Goal: Check status: Check status

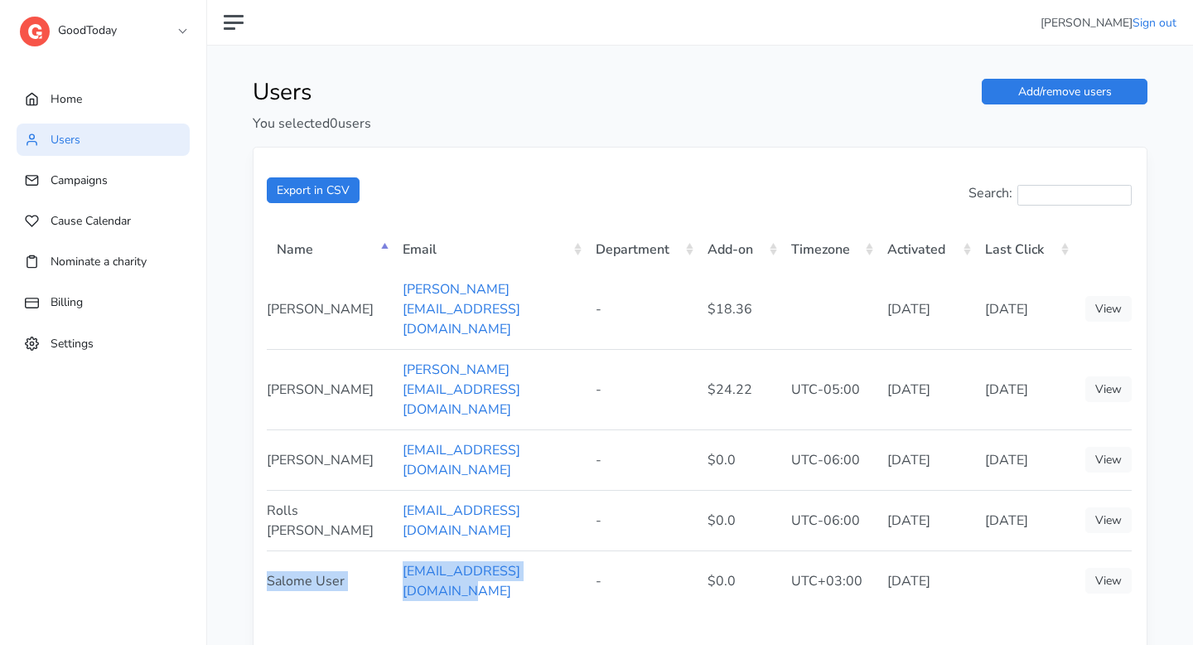
click at [160, 31] on link "GoodToday" at bounding box center [103, 27] width 166 height 30
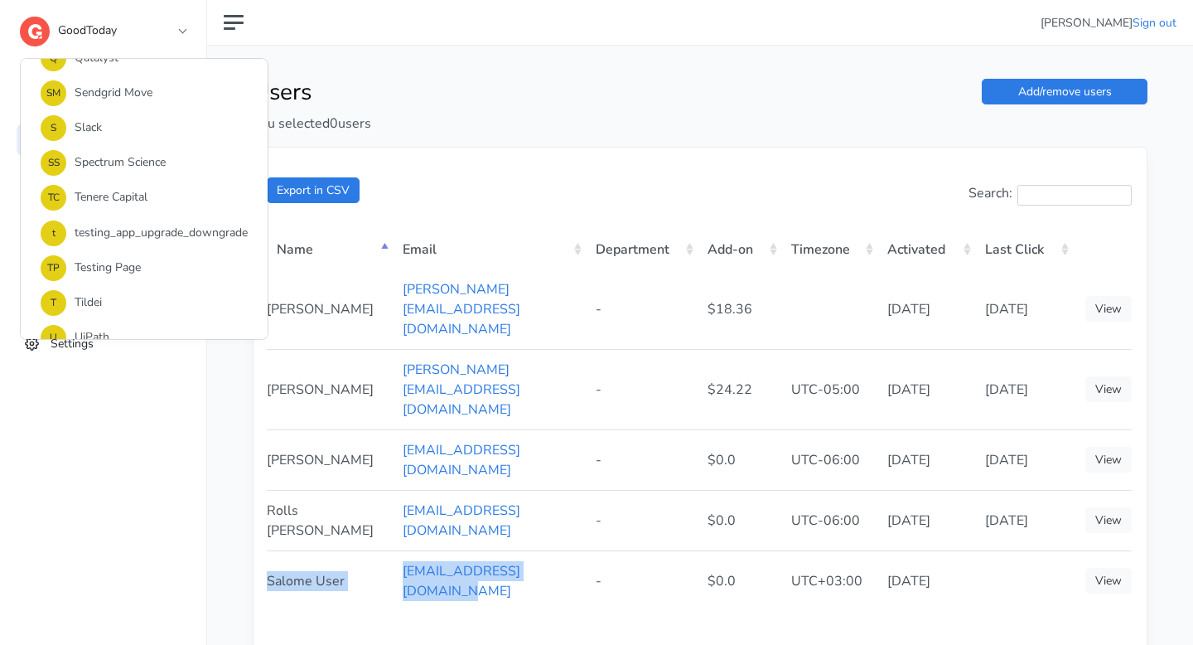
scroll to position [1058, 0]
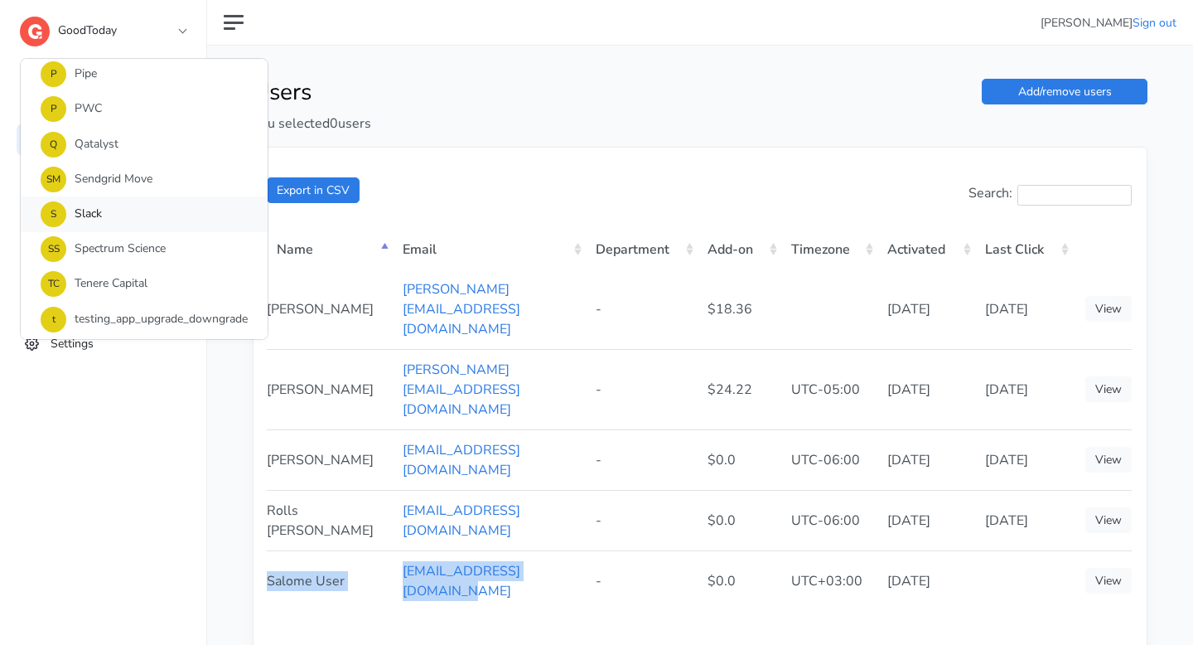
click at [174, 230] on link "S Slack" at bounding box center [144, 213] width 247 height 35
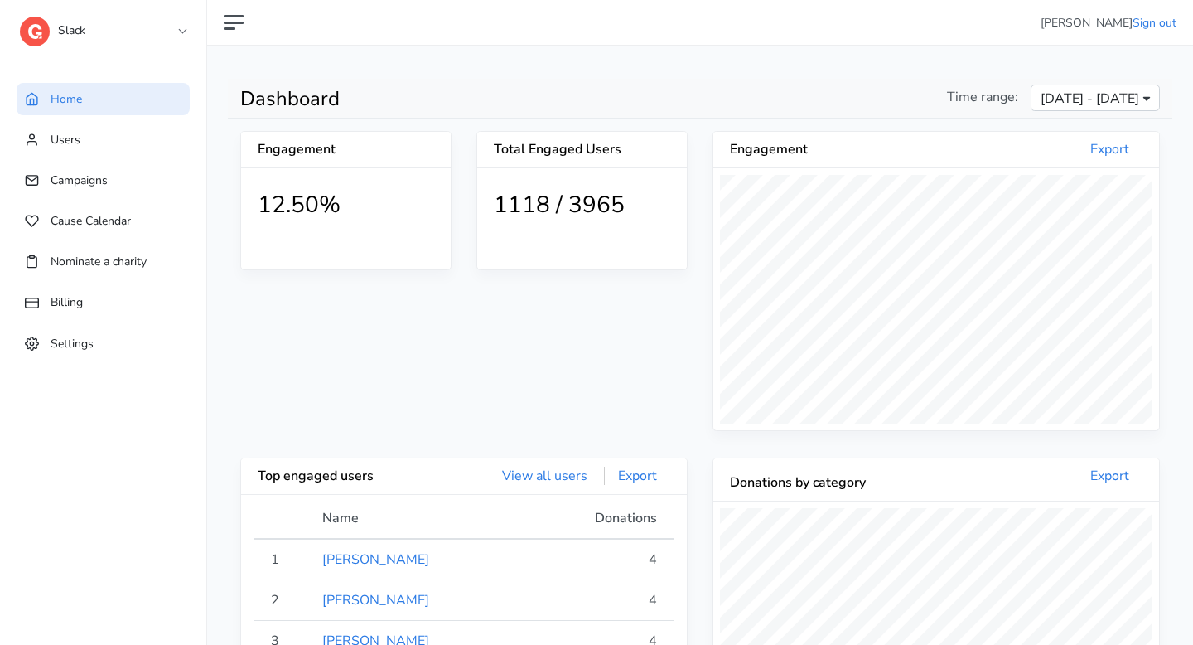
scroll to position [305, 446]
click at [141, 147] on link "Users" at bounding box center [103, 139] width 173 height 32
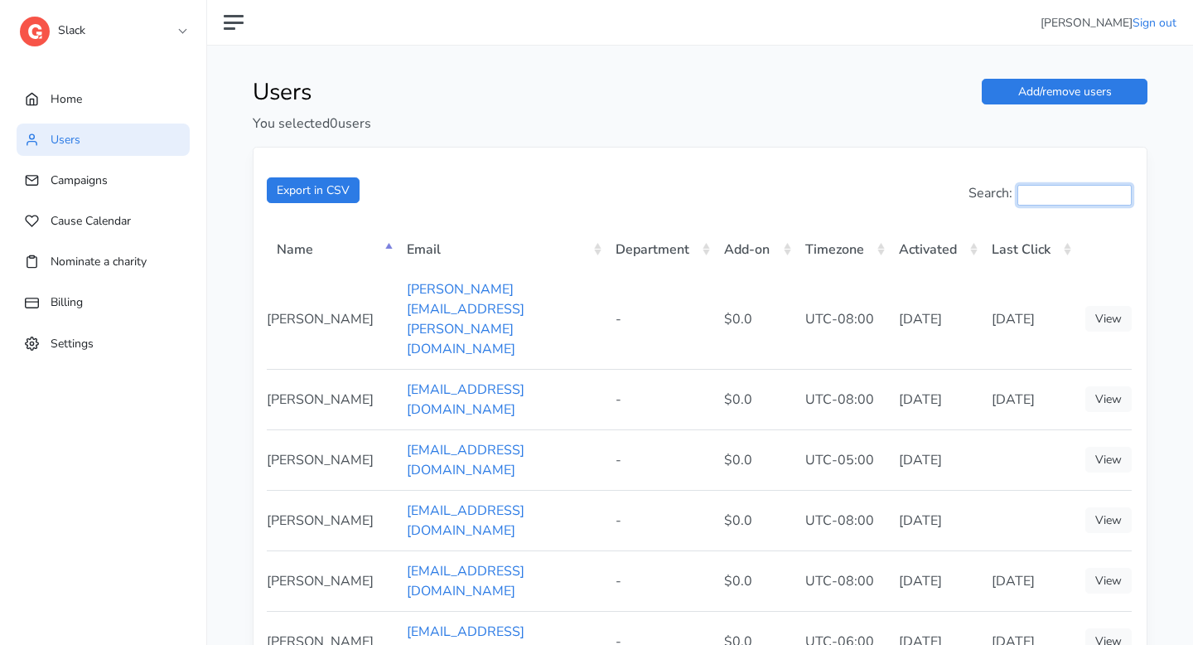
click at [1032, 192] on input "Search:" at bounding box center [1075, 195] width 114 height 21
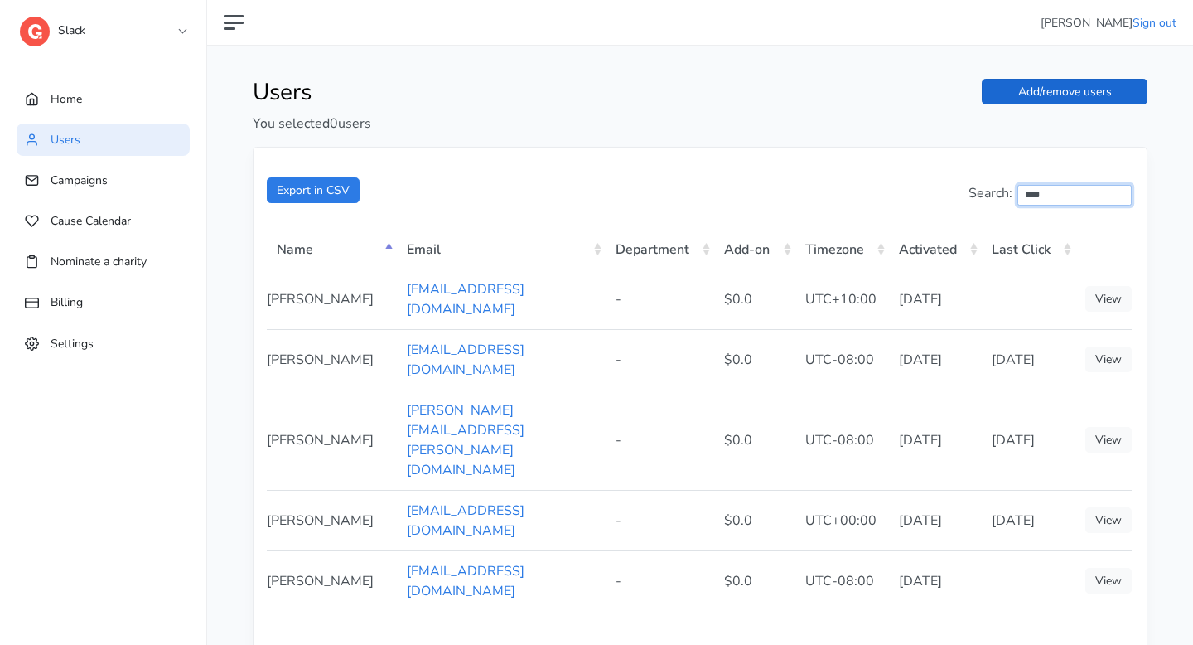
type input "****"
click at [1081, 92] on link "Add/remove users" at bounding box center [1065, 92] width 166 height 26
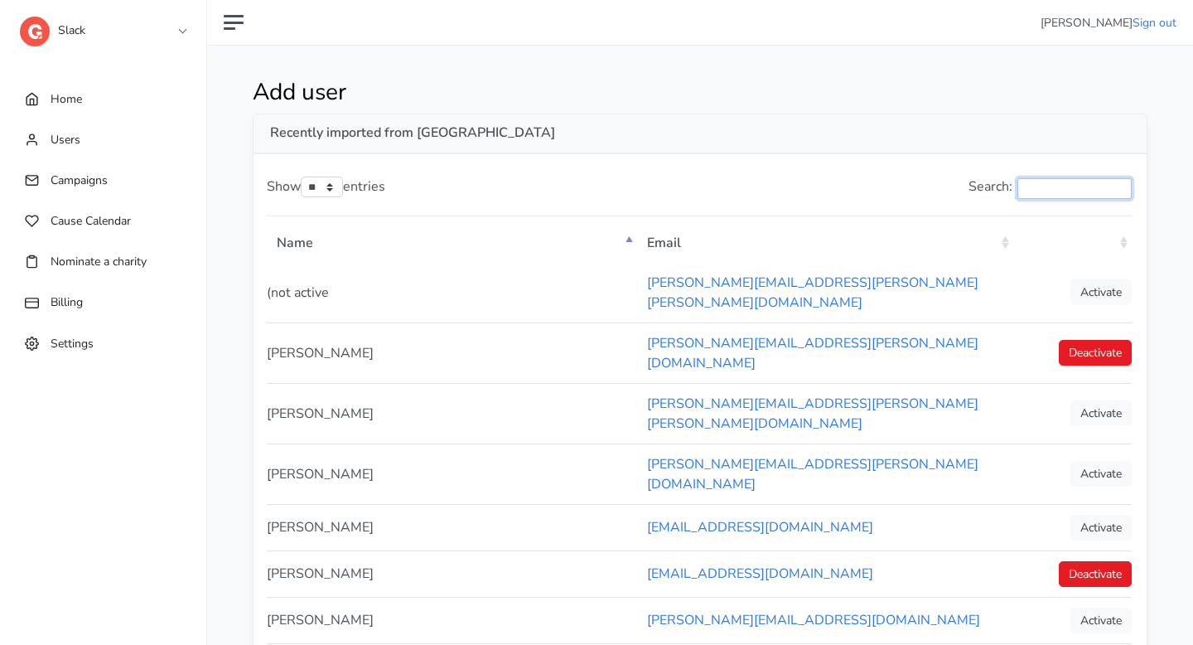
click at [1018, 184] on input "Search:" at bounding box center [1075, 188] width 114 height 21
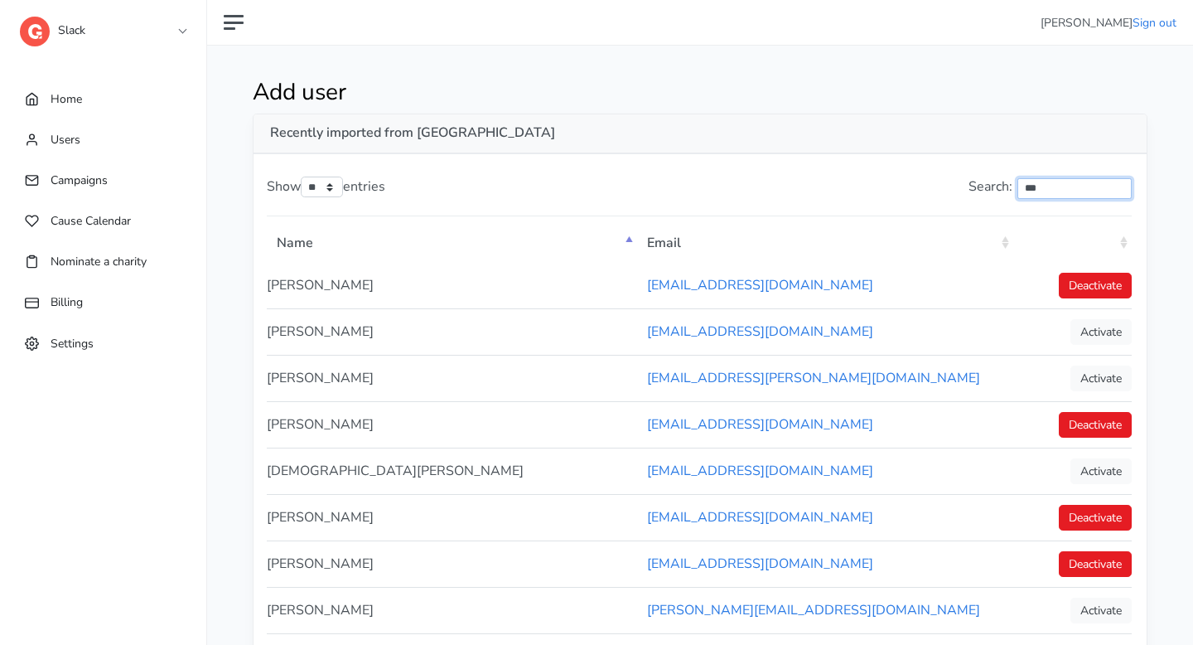
type input "****"
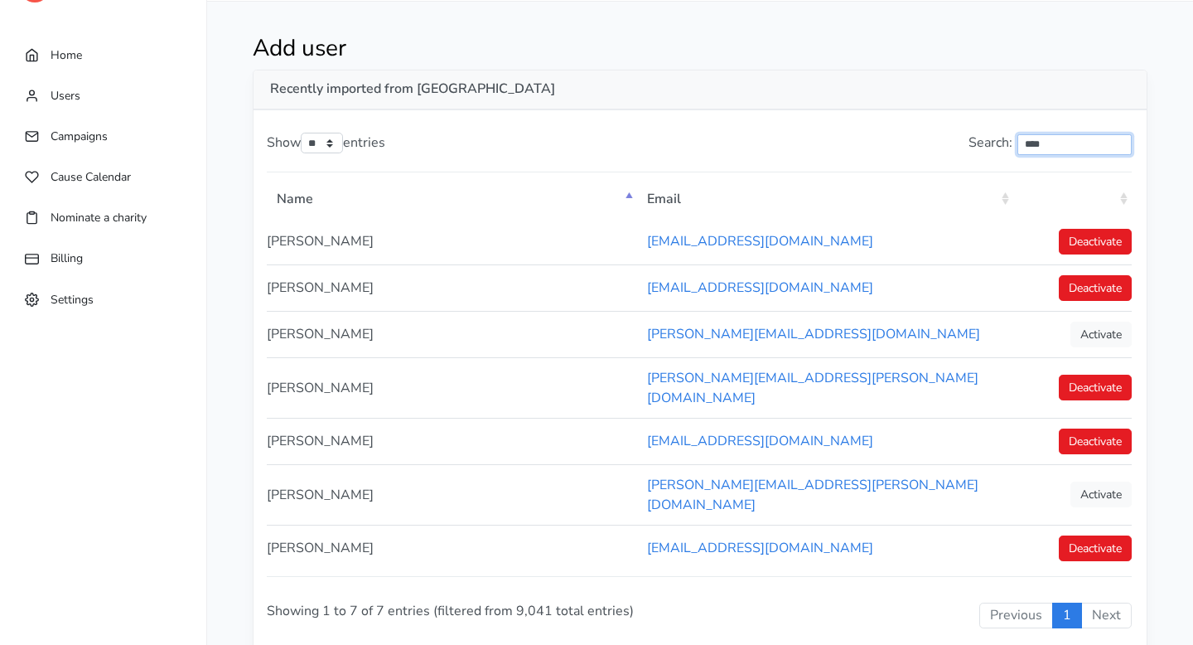
scroll to position [60, 0]
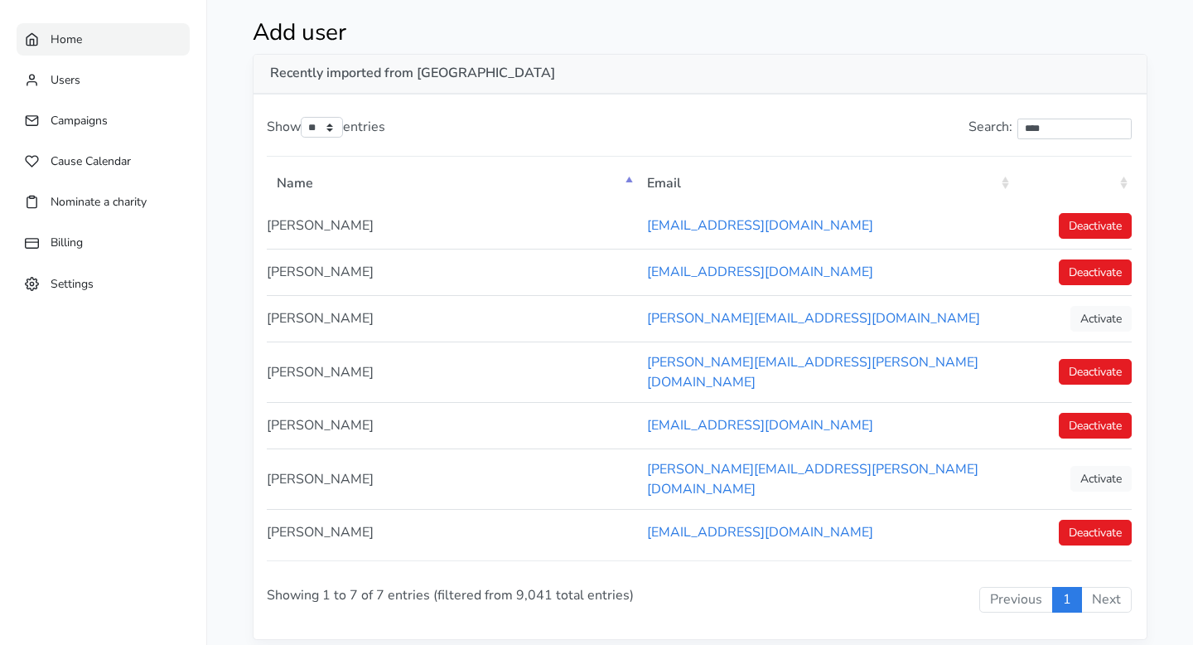
click at [105, 30] on link "Home" at bounding box center [103, 39] width 173 height 32
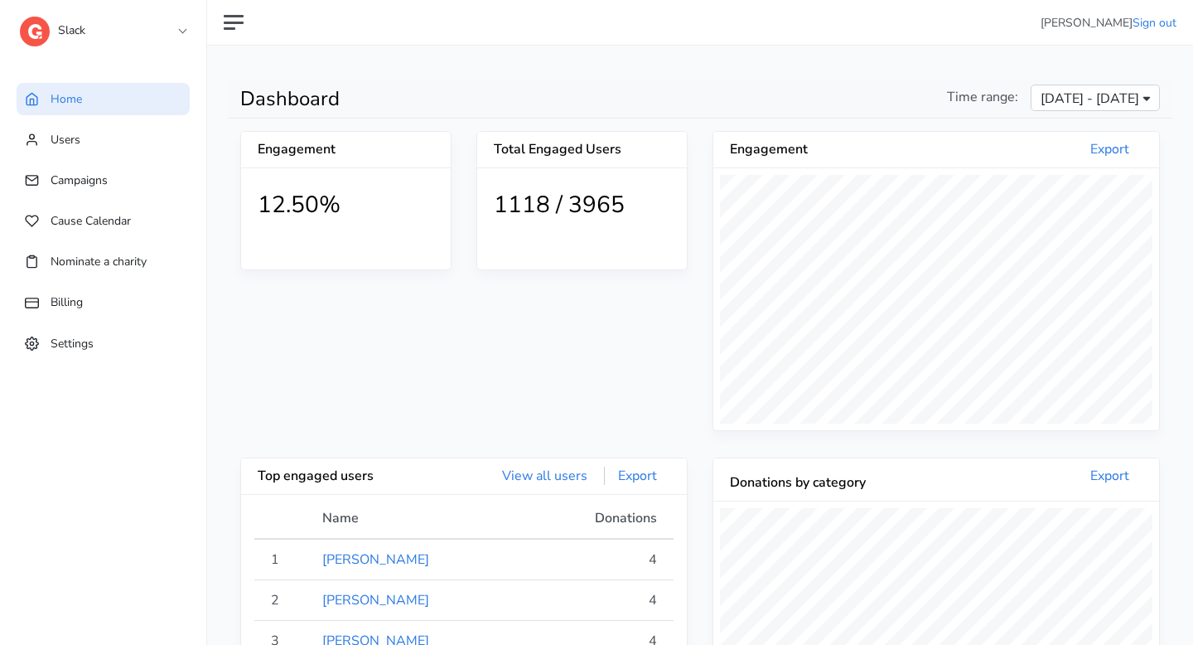
scroll to position [305, 446]
click at [143, 35] on link "Slack" at bounding box center [103, 27] width 166 height 30
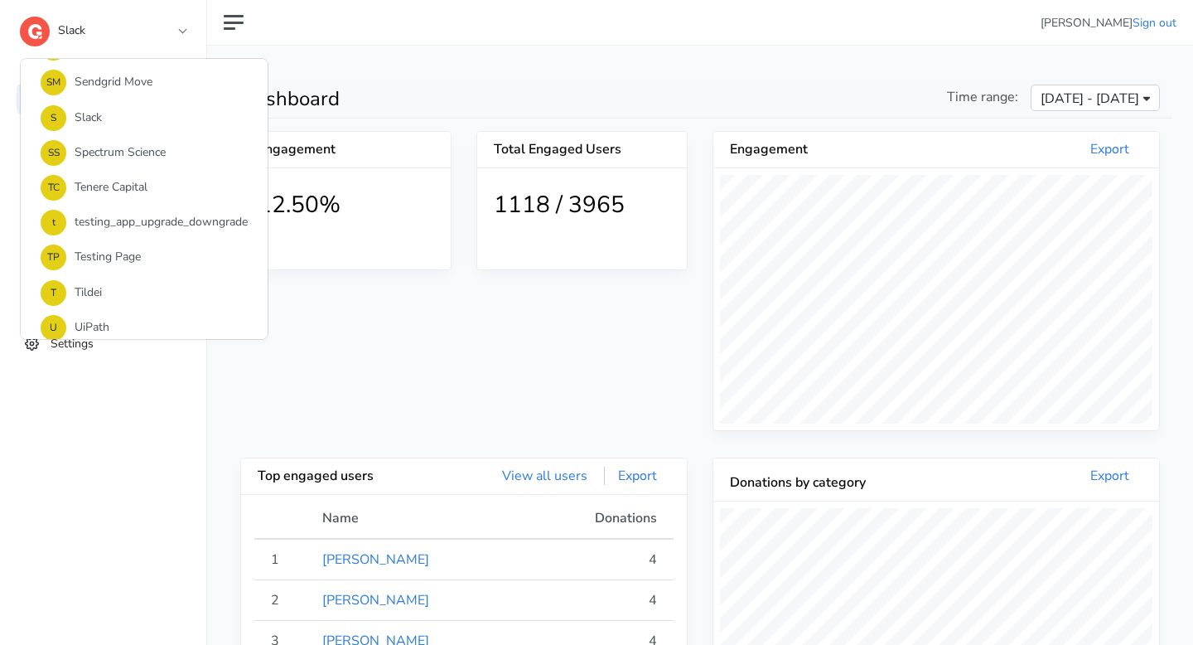
scroll to position [1202, 0]
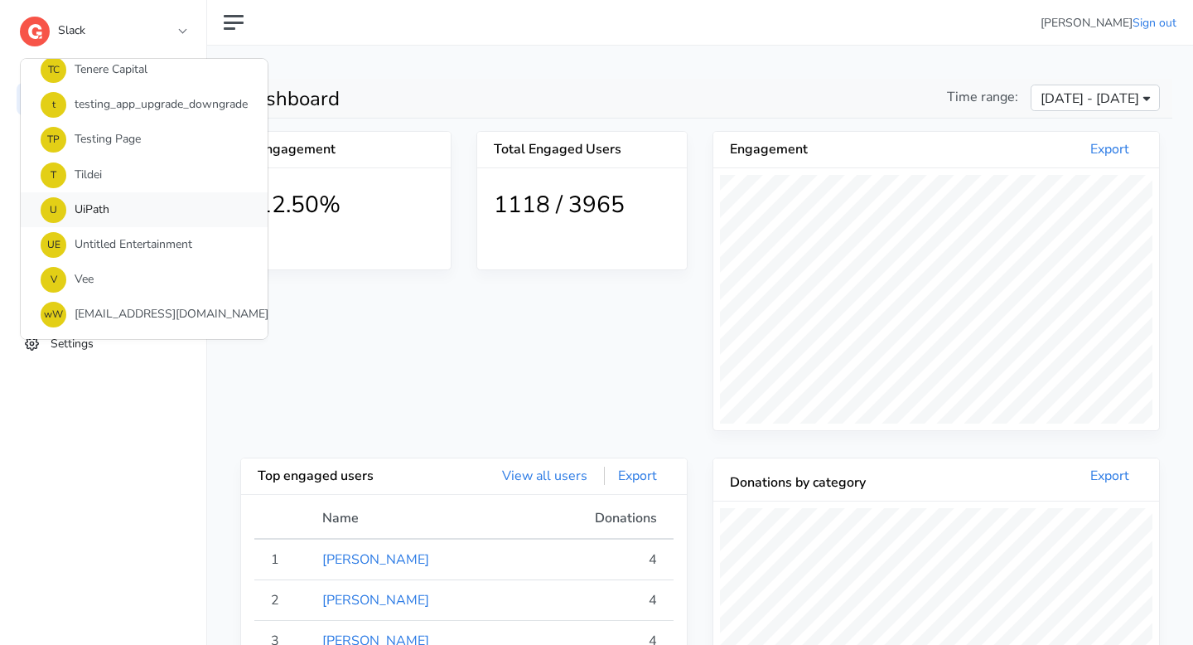
click at [152, 202] on link "U UiPath" at bounding box center [144, 209] width 247 height 35
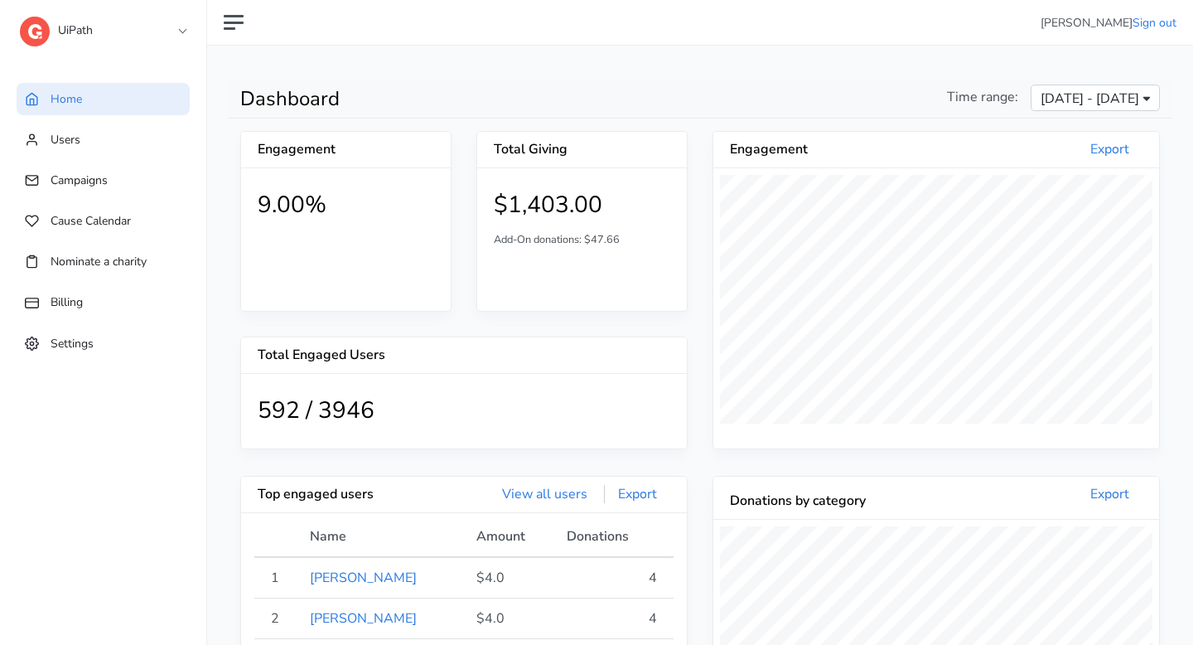
scroll to position [305, 446]
click at [85, 176] on span "Campaigns" at bounding box center [79, 180] width 57 height 16
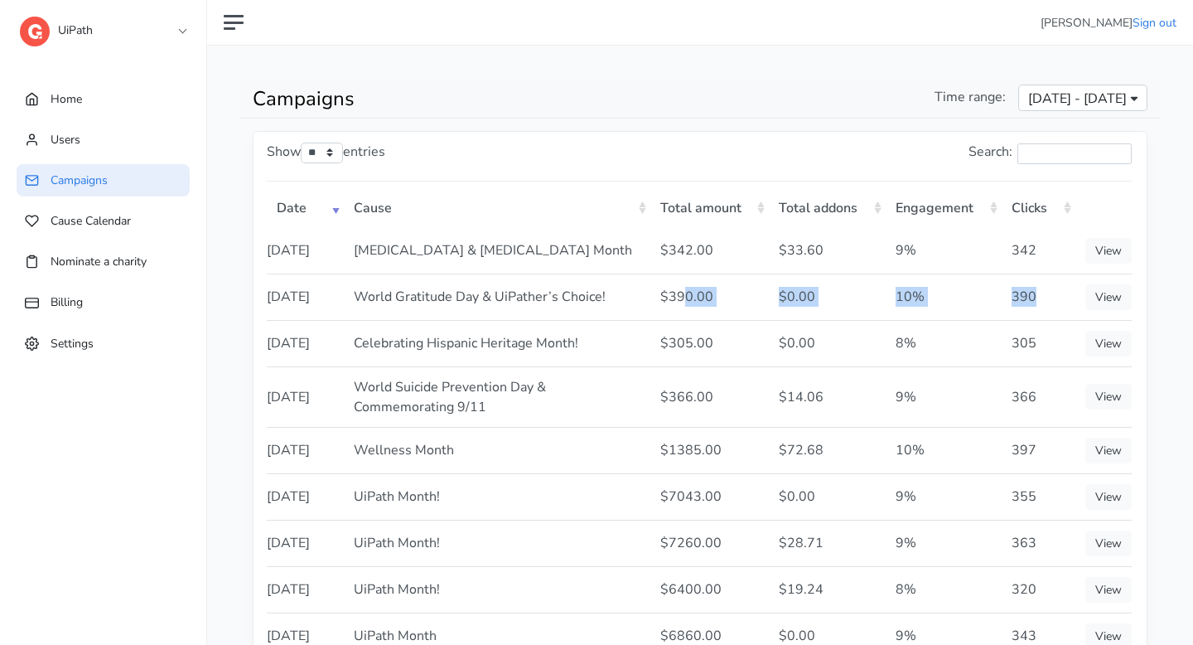
drag, startPoint x: 1038, startPoint y: 316, endPoint x: 682, endPoint y: 310, distance: 356.4
click at [682, 310] on tr "2025-09-23 World Gratitude Day & UiPather’s Choice! $390.00 $0.00 10% 390 View" at bounding box center [699, 296] width 865 height 46
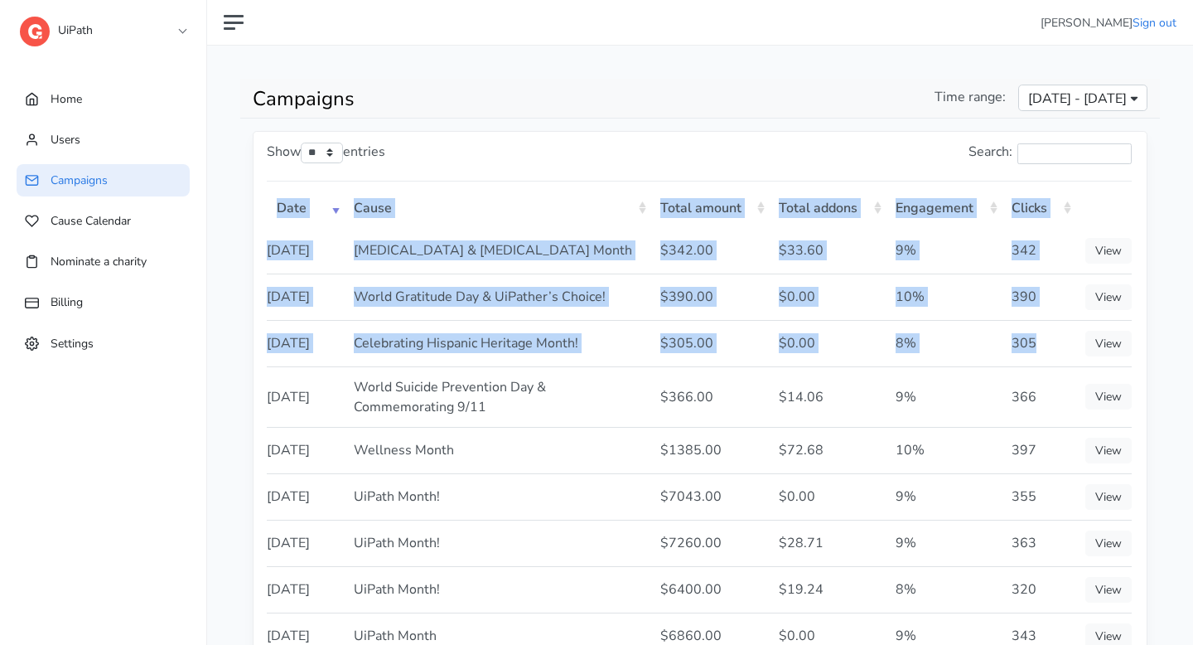
drag, startPoint x: 1039, startPoint y: 385, endPoint x: 263, endPoint y: 258, distance: 787.0
click at [263, 259] on div "Show ** ** ** *** entries Search: Date Cause Total amount Total addons Engageme…" at bounding box center [700, 461] width 893 height 658
copy table "Date Cause Total amount Total addons Engagement Clicks 2025-09-30 Dyslexia & AD…"
click at [782, 266] on td "$33.60" at bounding box center [827, 251] width 117 height 46
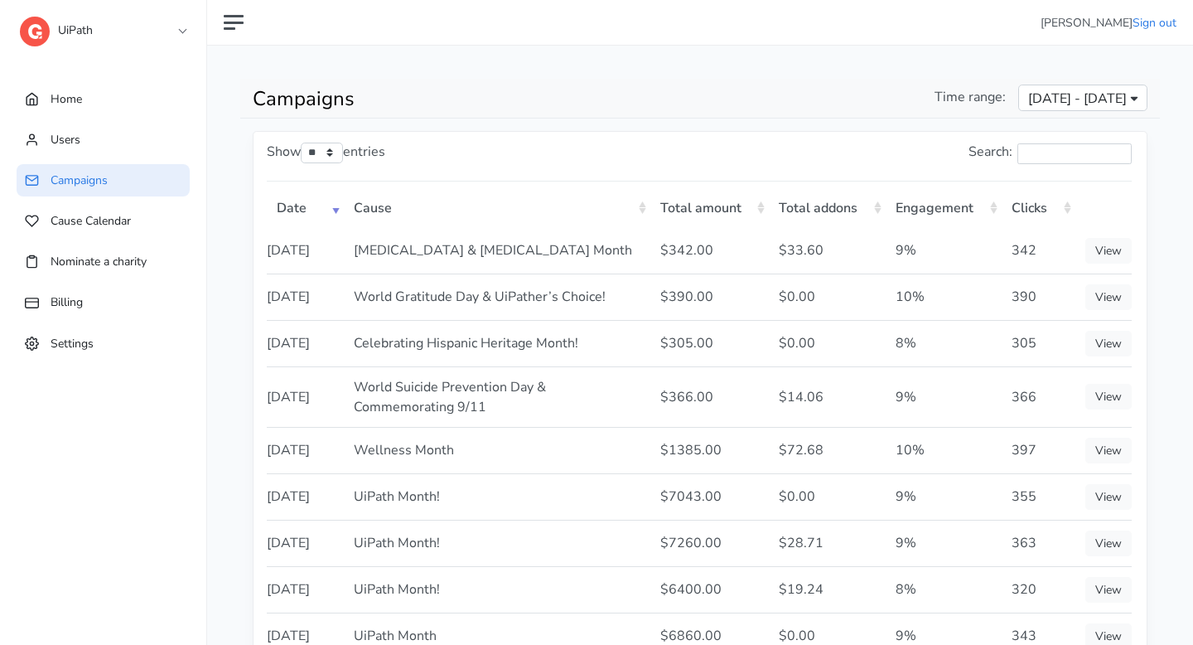
drag, startPoint x: 1052, startPoint y: 380, endPoint x: 273, endPoint y: 283, distance: 784.3
click at [273, 283] on tbody "2025-09-30 Dyslexia & ADHD Month $342.00 $33.60 9% 342 View 2025-09-23 $390.00 …" at bounding box center [699, 466] width 865 height 477
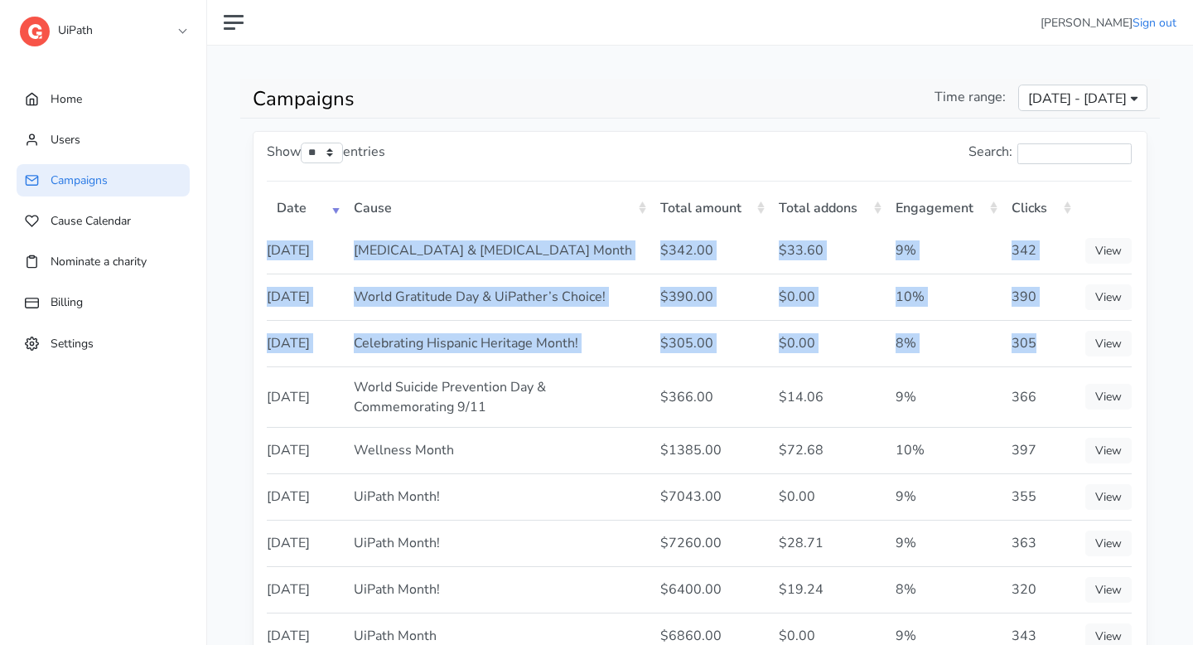
copy tbody "2025-09-30 Dyslexia & ADHD Month $342.00 $33.60 9% 342 View 2025-09-23 World Gr…"
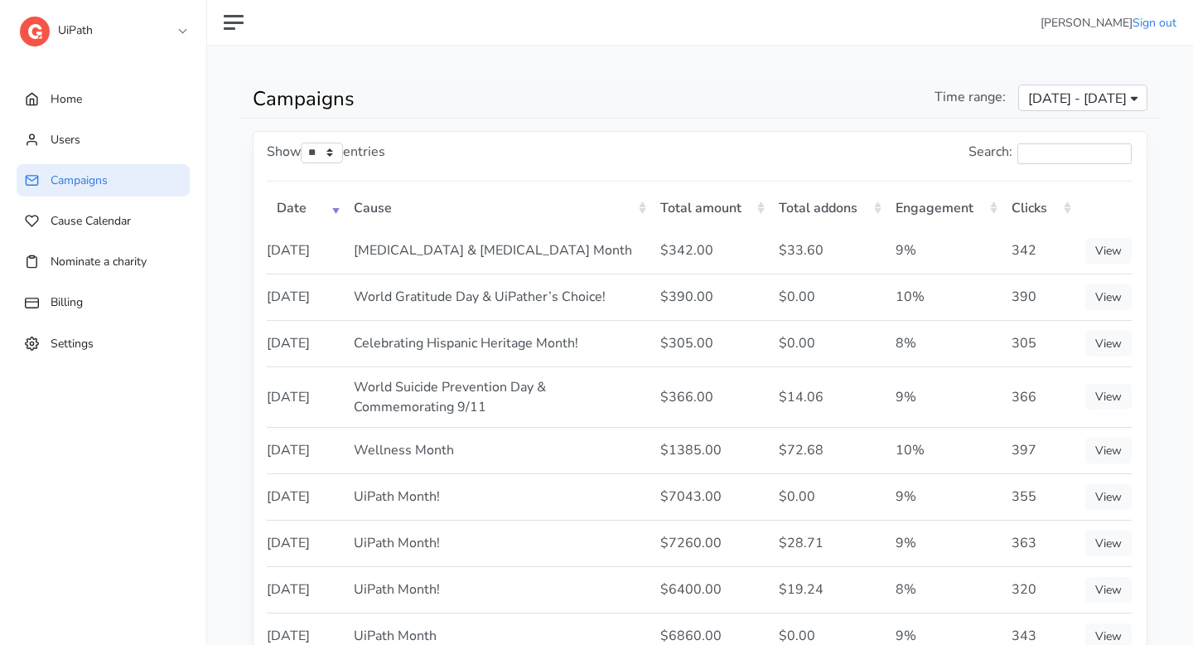
click at [132, 46] on div "UiPath 1 1SE a alma B BCG B BeanieSpace B Bollin C Chariot C Confetti C Connect…" at bounding box center [103, 33] width 166 height 66
click at [132, 34] on link "UiPath" at bounding box center [103, 27] width 166 height 30
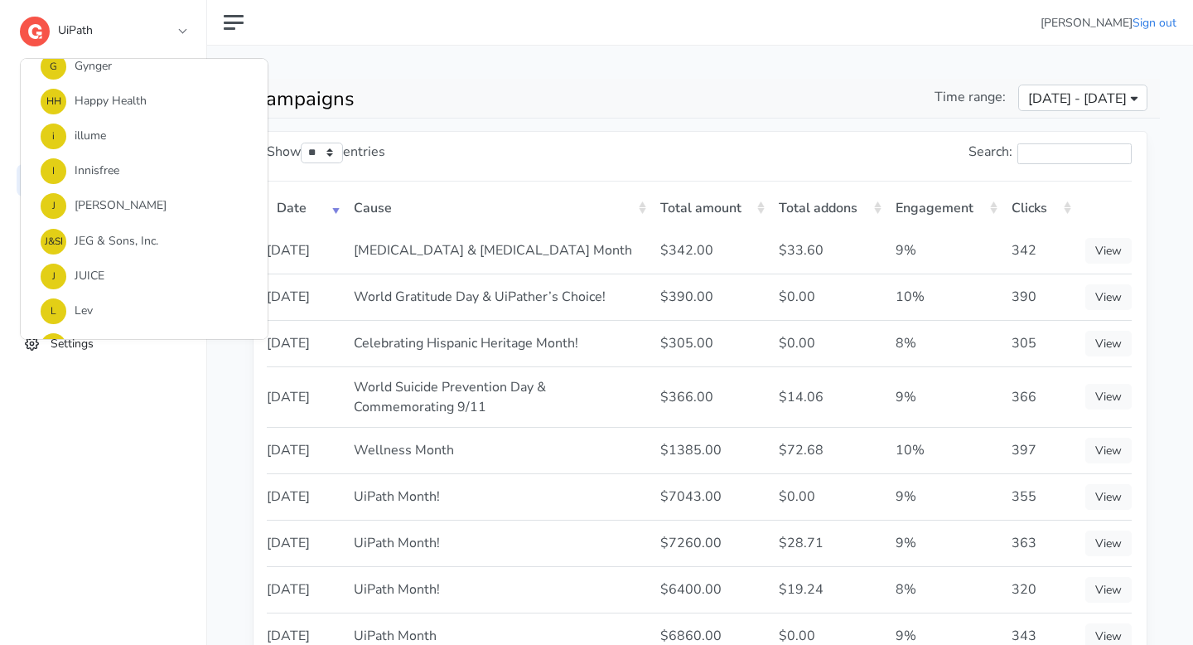
scroll to position [618, 0]
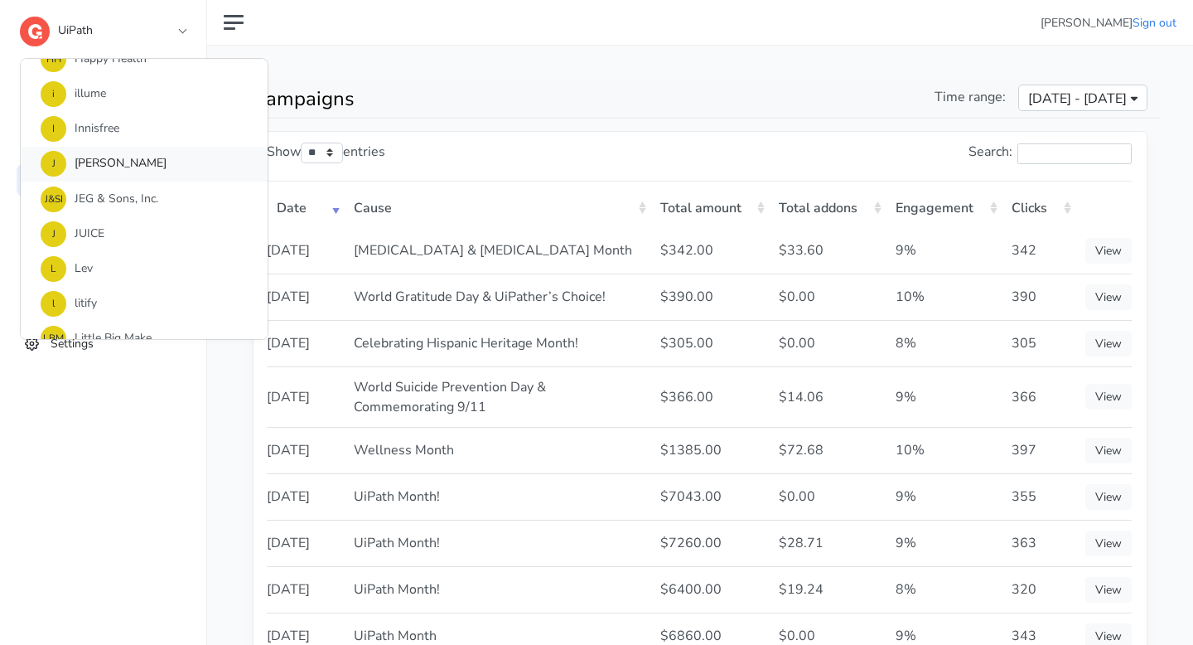
click at [161, 172] on link "J Jefferies" at bounding box center [144, 164] width 247 height 35
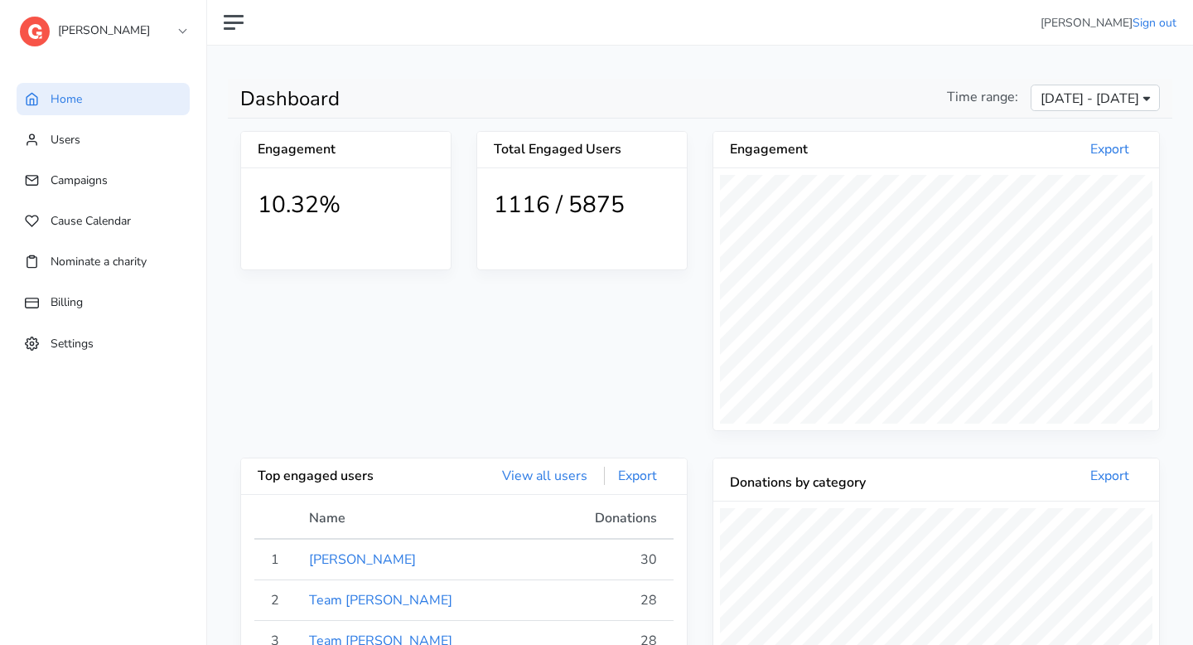
scroll to position [305, 446]
click at [1059, 91] on span "Sep 4, 2025 - Oct 3, 2025" at bounding box center [1090, 99] width 99 height 20
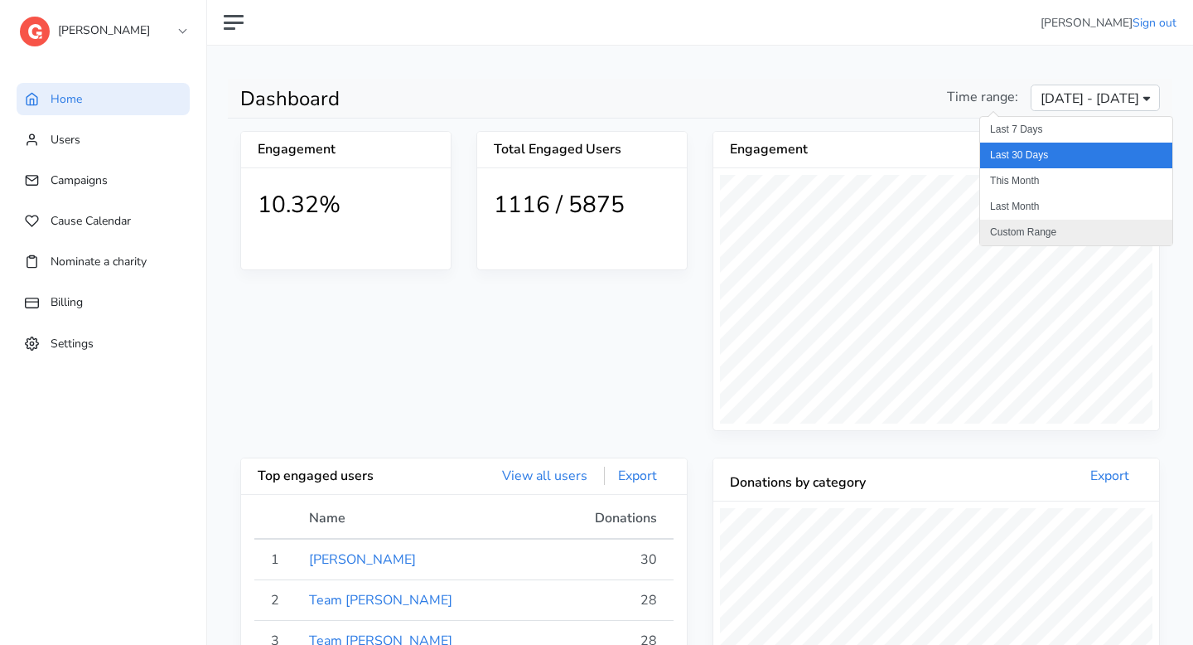
click at [1067, 230] on li "Custom Range" at bounding box center [1076, 233] width 192 height 26
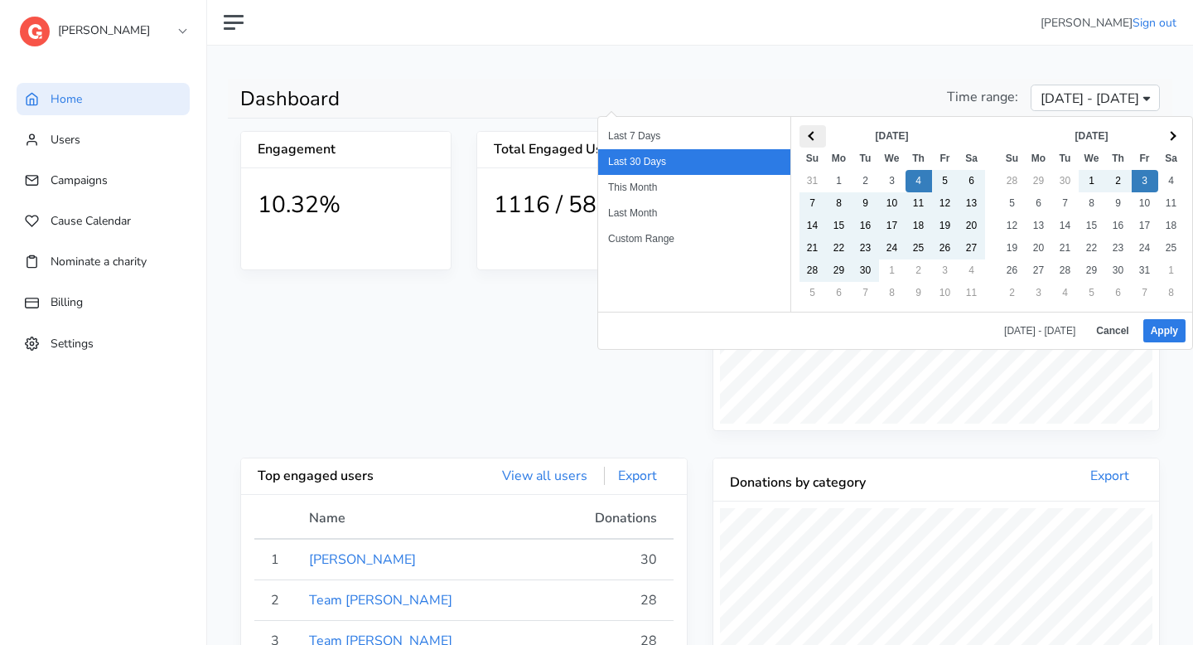
click at [810, 133] on span at bounding box center [812, 135] width 9 height 9
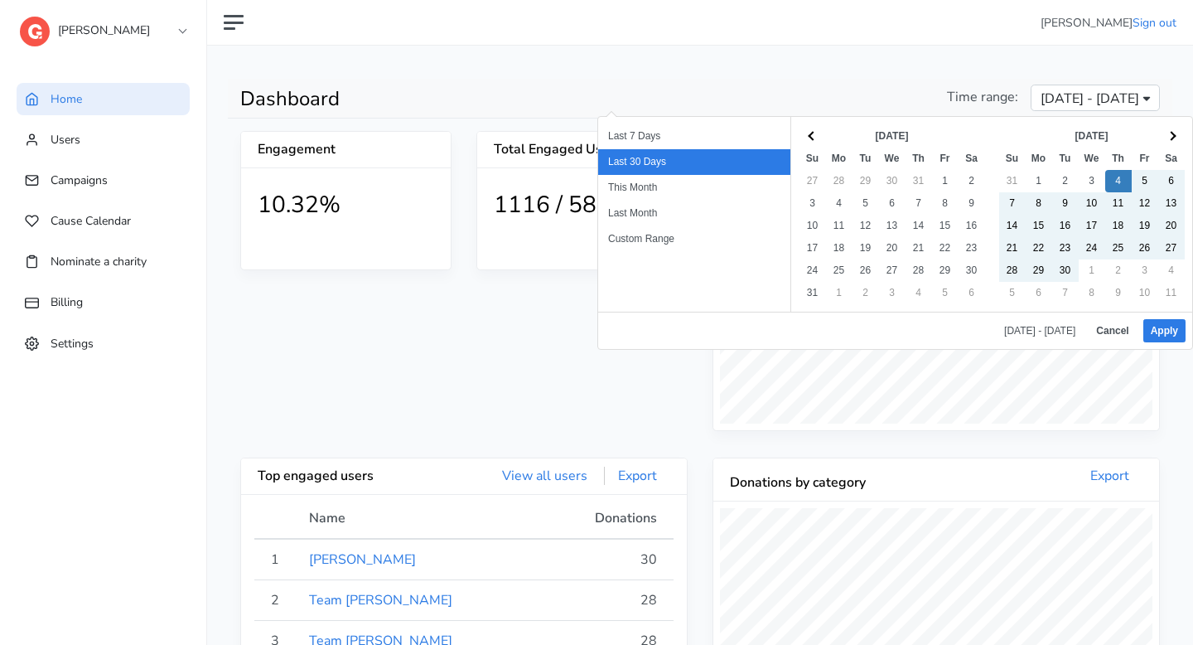
click at [810, 133] on span at bounding box center [812, 135] width 9 height 9
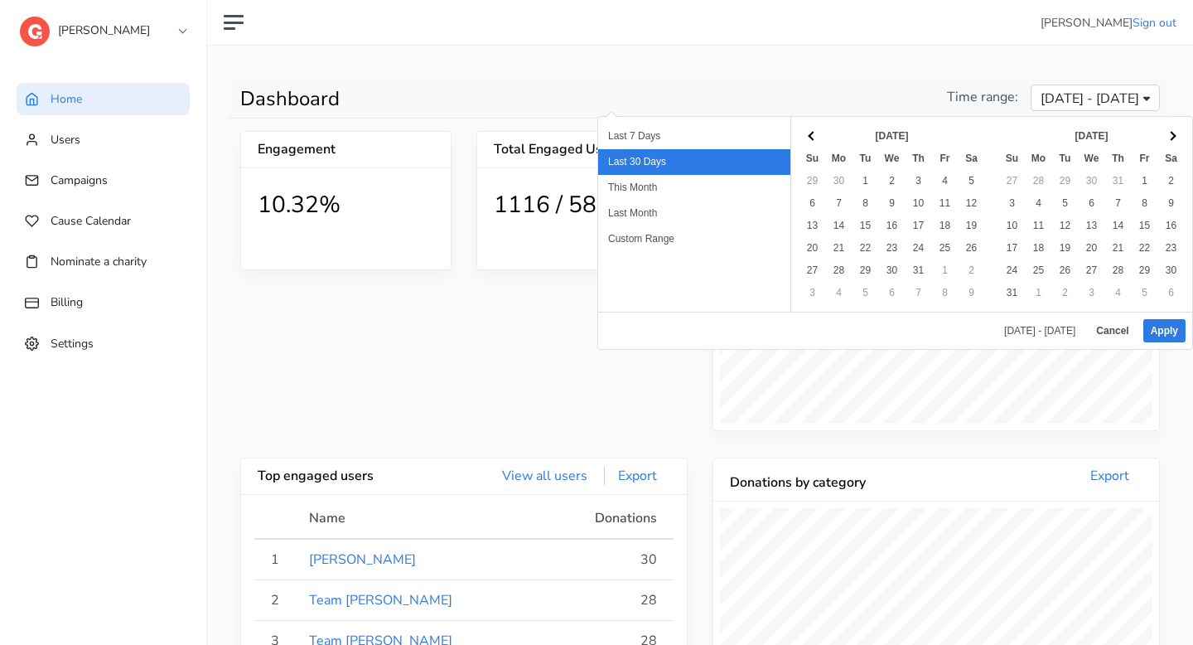
click at [810, 133] on span at bounding box center [812, 135] width 9 height 9
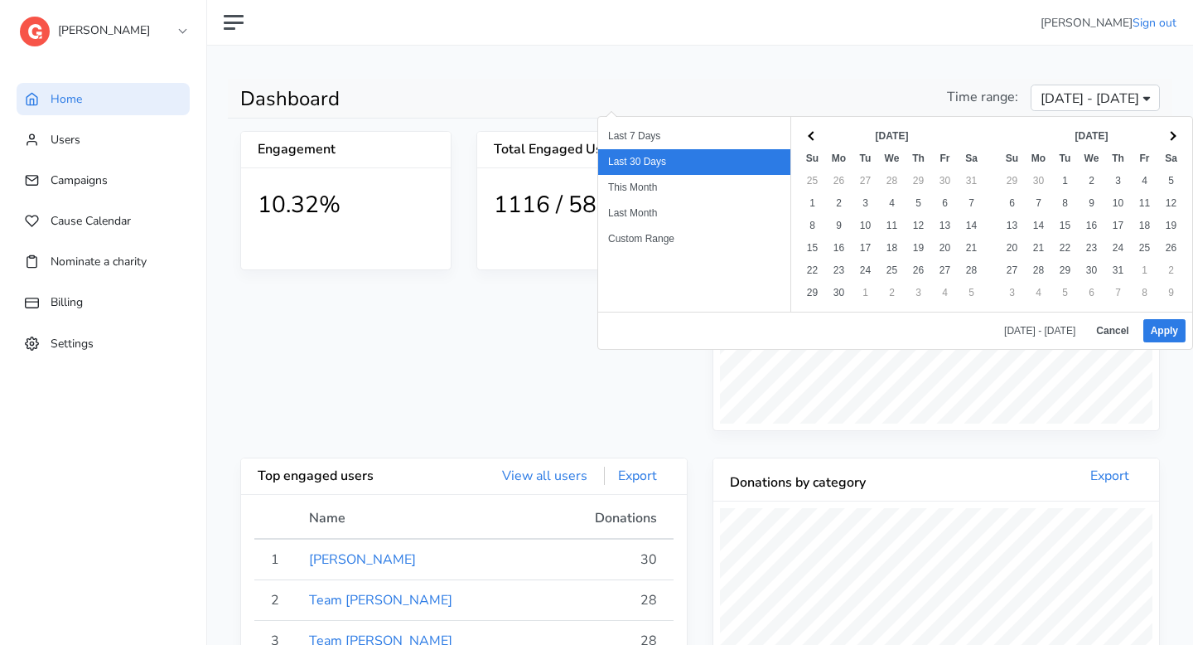
click at [810, 133] on span at bounding box center [812, 135] width 9 height 9
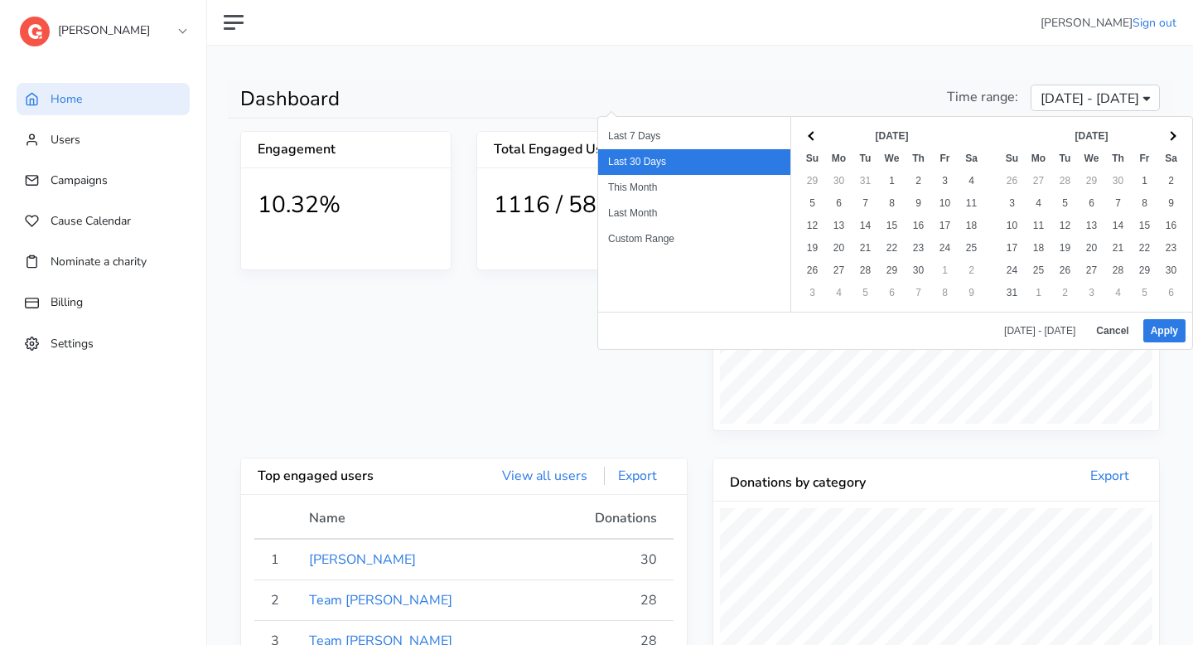
click at [810, 133] on span at bounding box center [812, 135] width 9 height 9
click at [810, 133] on th at bounding box center [813, 136] width 27 height 22
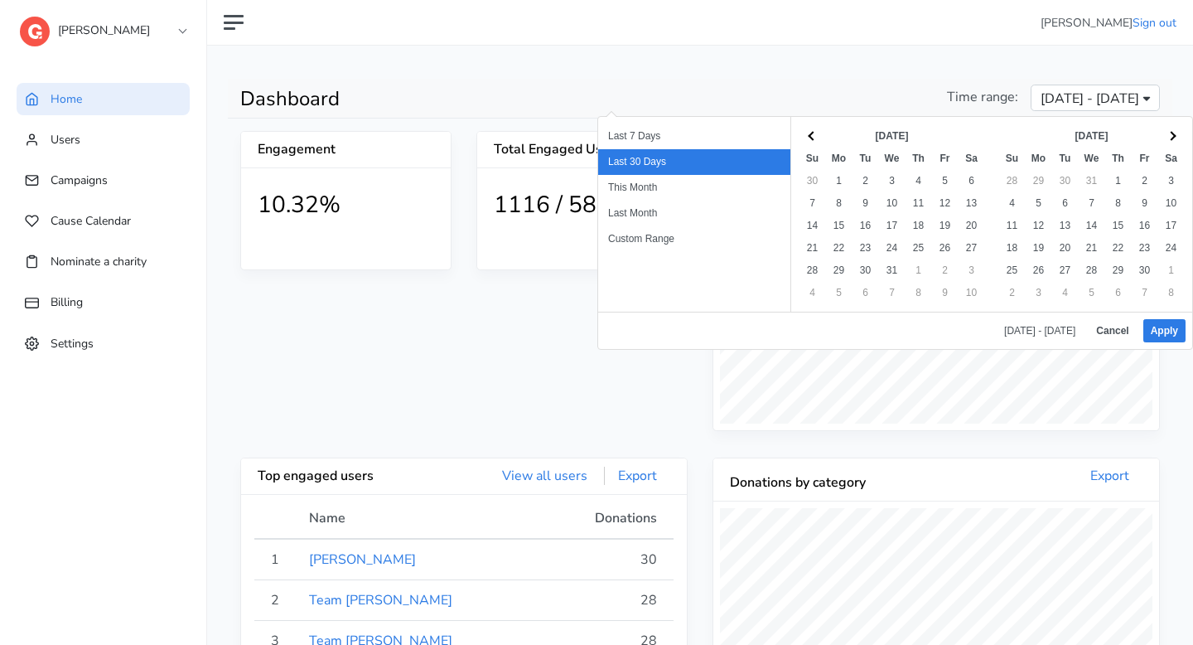
click at [810, 133] on th at bounding box center [813, 136] width 27 height 22
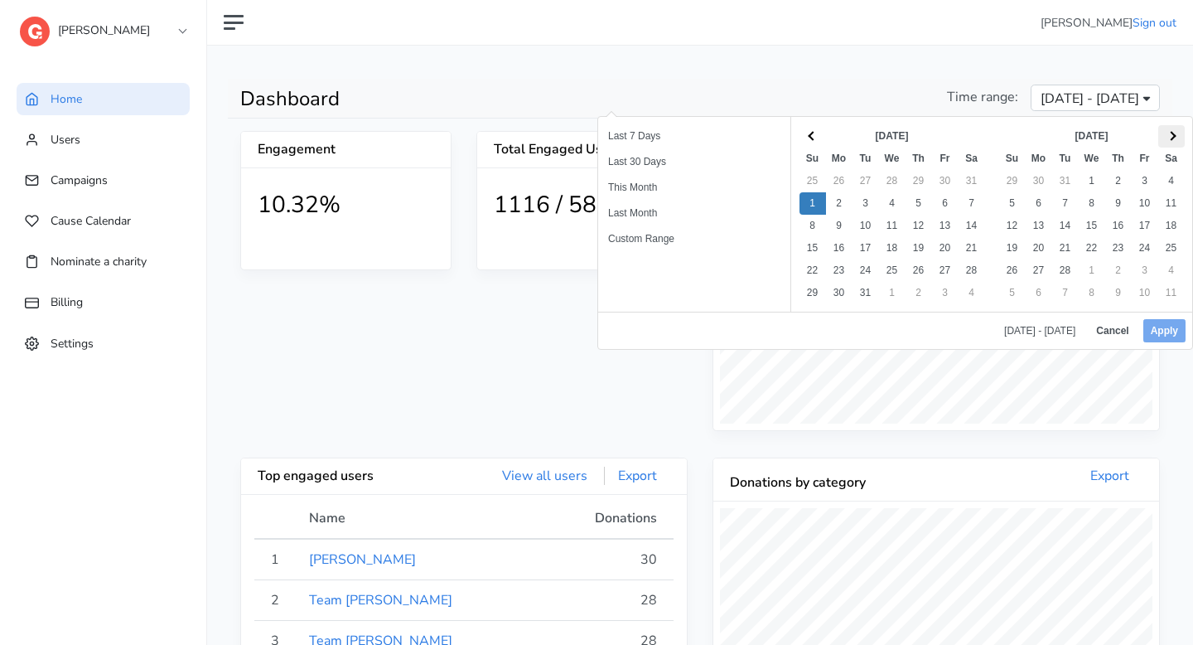
click at [1163, 132] on th at bounding box center [1172, 136] width 27 height 22
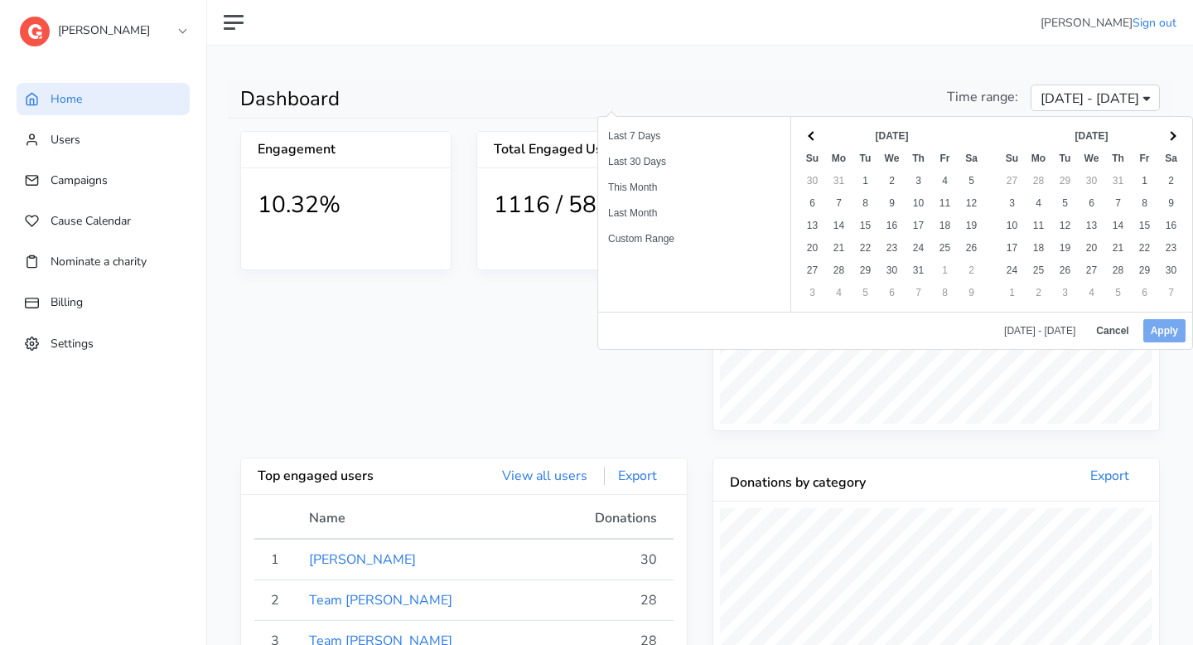
click at [1163, 132] on th at bounding box center [1172, 136] width 27 height 22
click at [808, 133] on th at bounding box center [813, 136] width 27 height 22
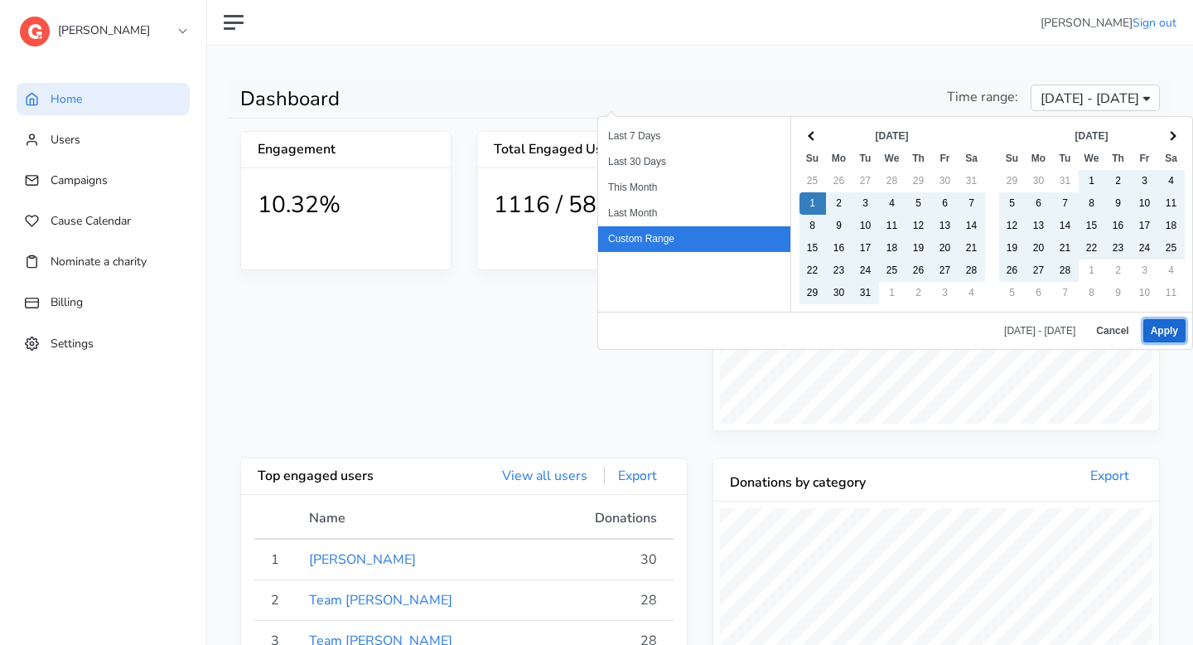
click at [1165, 327] on button "Apply" at bounding box center [1165, 330] width 42 height 23
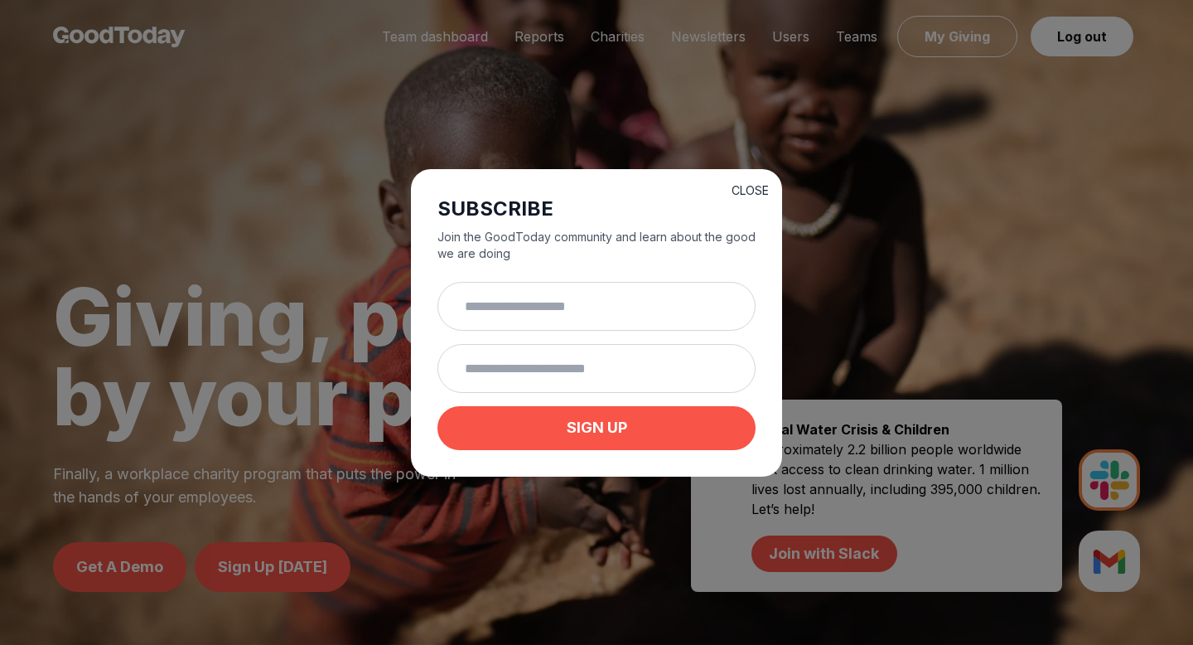
click at [753, 190] on button "CLOSE" at bounding box center [750, 190] width 37 height 17
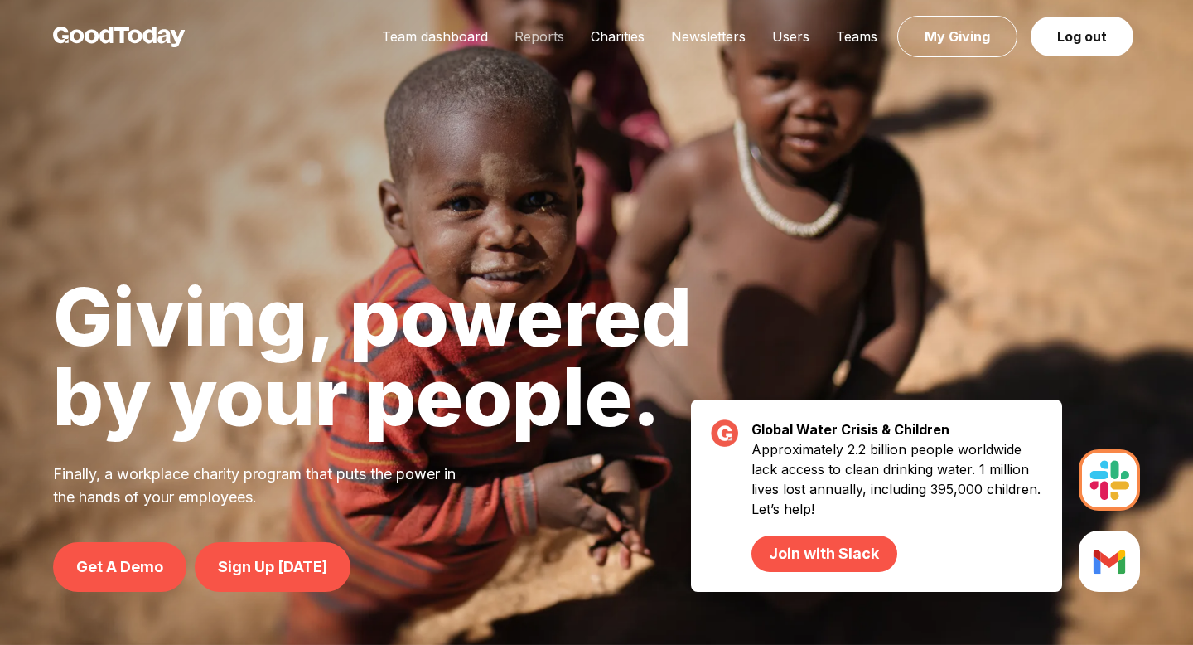
click at [549, 39] on link "Reports" at bounding box center [539, 36] width 76 height 17
click at [564, 36] on link "Reports" at bounding box center [539, 36] width 76 height 17
